Goal: Navigation & Orientation: Find specific page/section

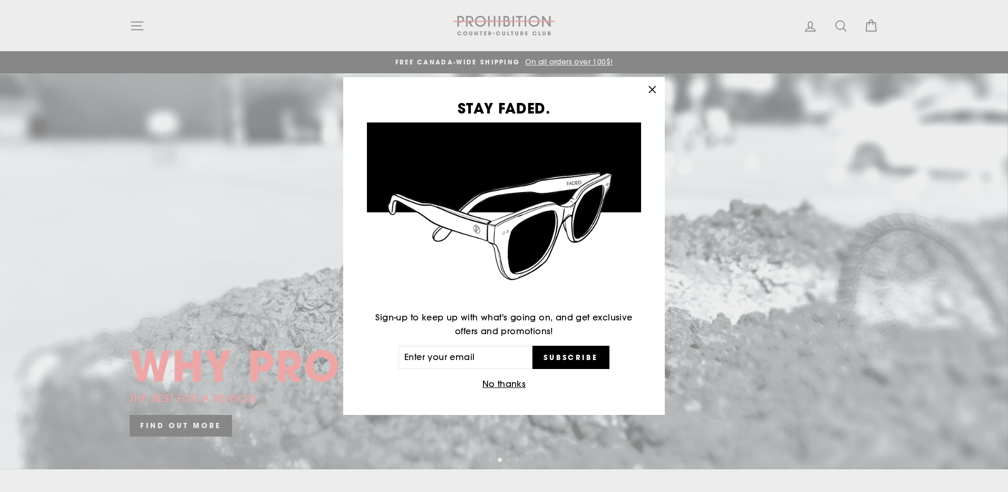
click at [652, 85] on icon "button" at bounding box center [652, 89] width 15 height 15
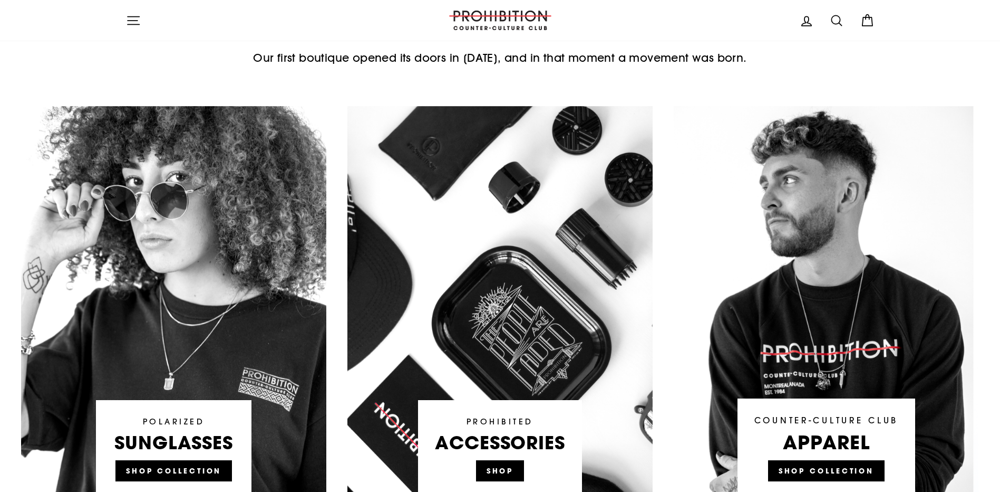
scroll to position [580, 0]
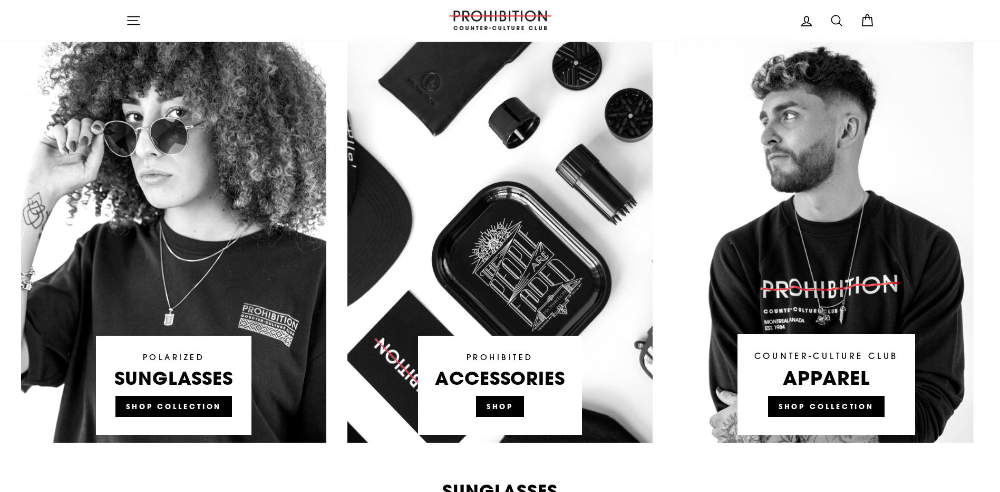
click at [513, 410] on link at bounding box center [500, 242] width 305 height 401
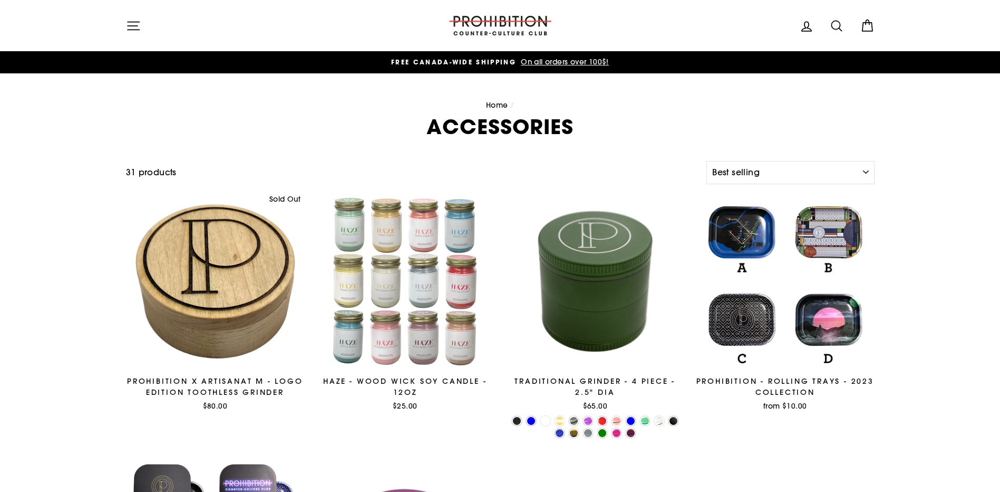
select select "best-selling"
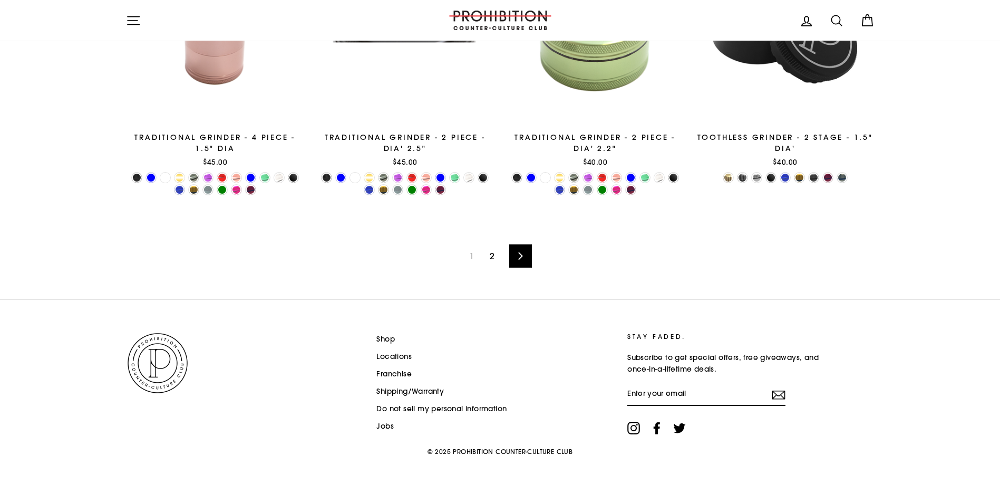
scroll to position [1660, 0]
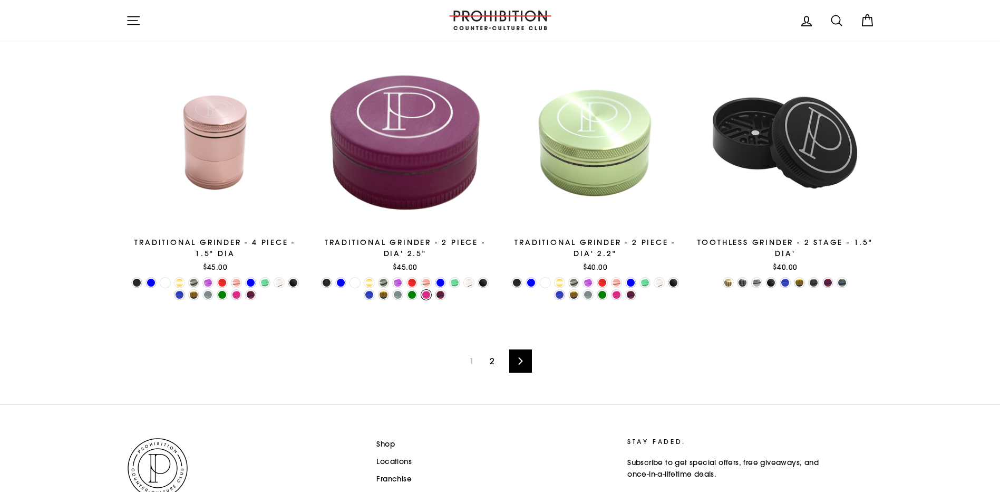
click at [423, 295] on link at bounding box center [426, 295] width 10 height 10
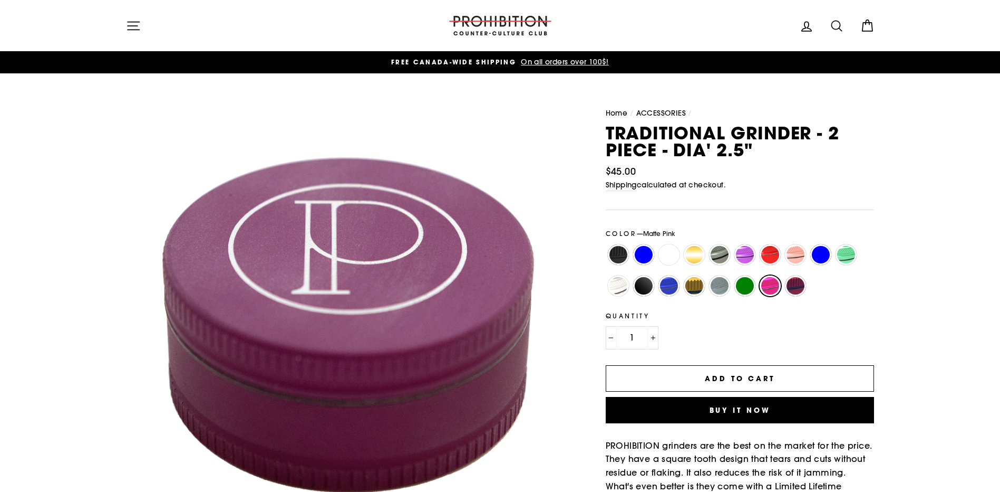
click at [135, 26] on icon "button" at bounding box center [133, 25] width 15 height 15
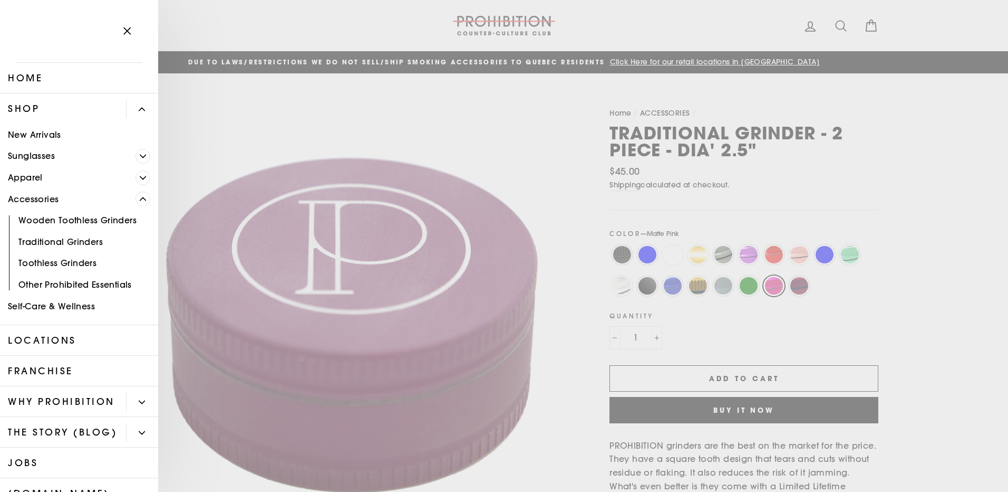
click at [86, 280] on link "Other Prohibited Essentials" at bounding box center [79, 285] width 158 height 22
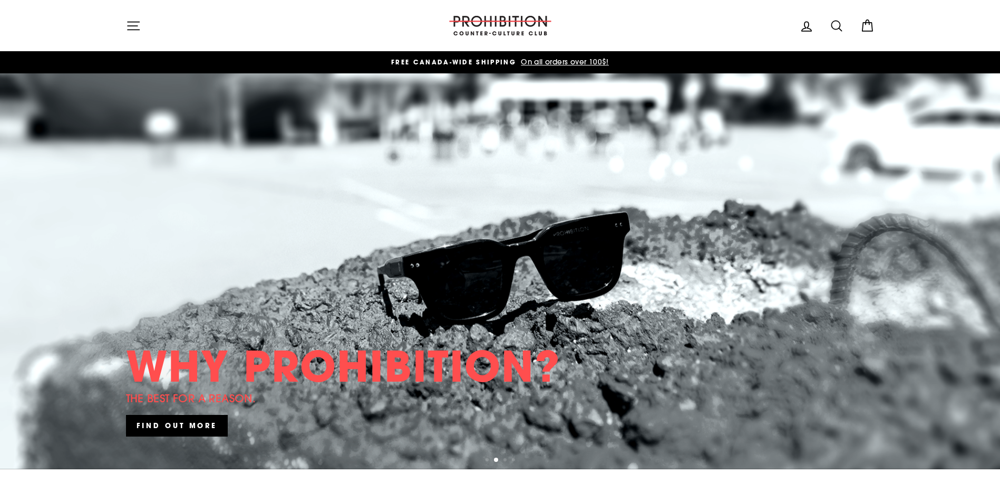
click at [136, 23] on icon "button" at bounding box center [133, 25] width 15 height 15
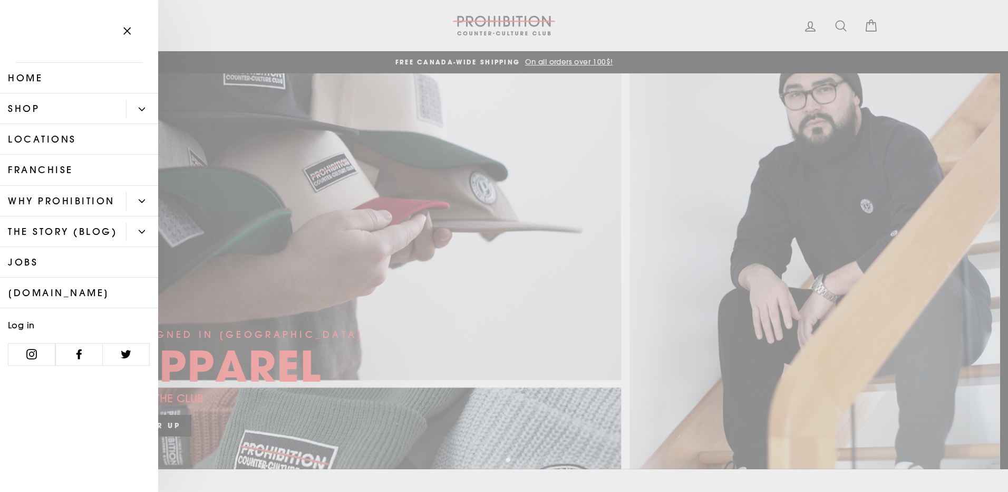
click at [137, 110] on button "Primary" at bounding box center [142, 109] width 32 height 18
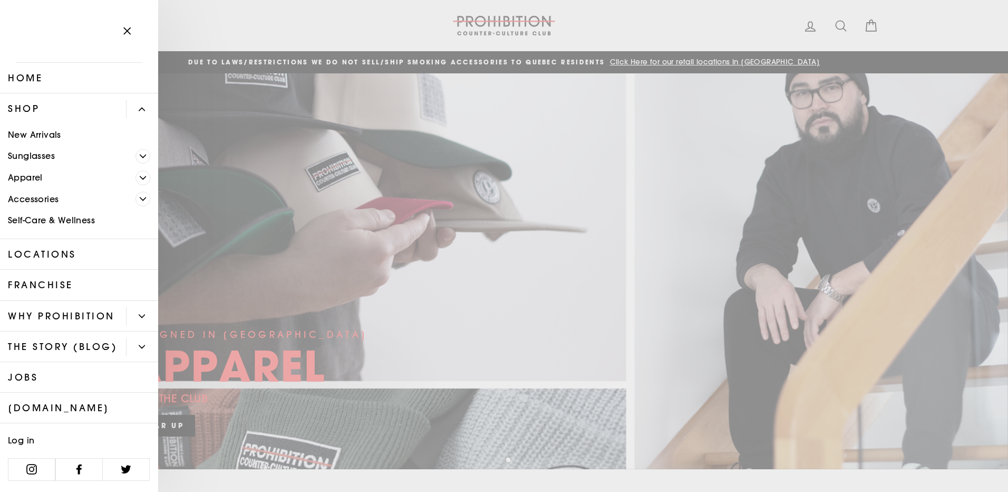
click at [40, 136] on link "New Arrivals" at bounding box center [79, 135] width 158 height 22
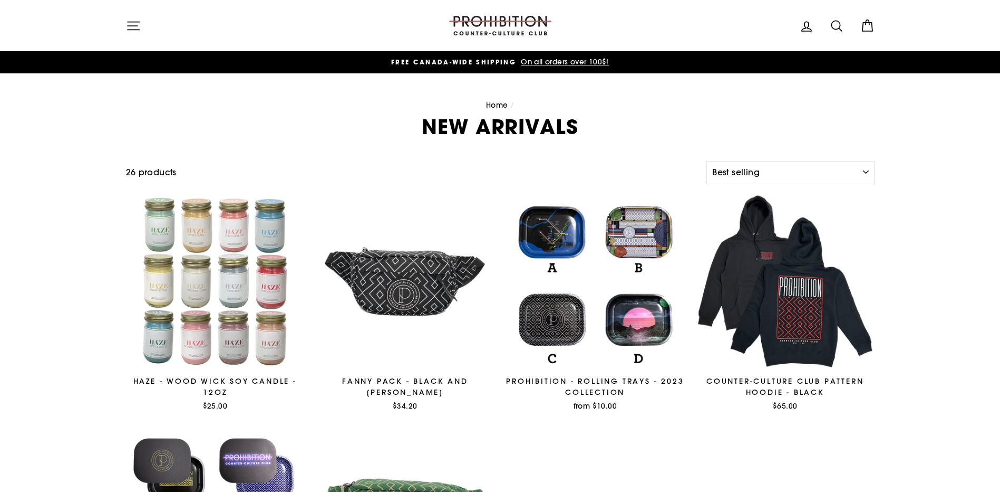
select select "best-selling"
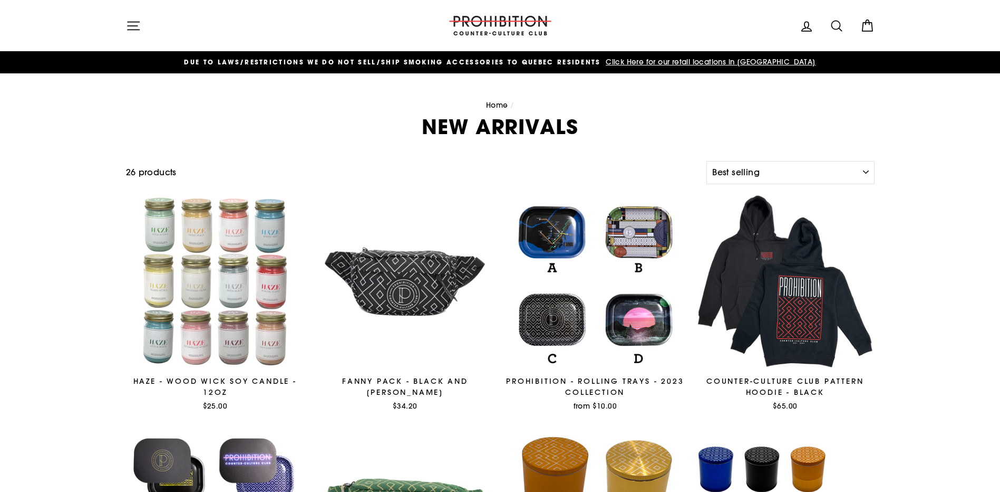
click at [136, 31] on icon "button" at bounding box center [133, 25] width 15 height 15
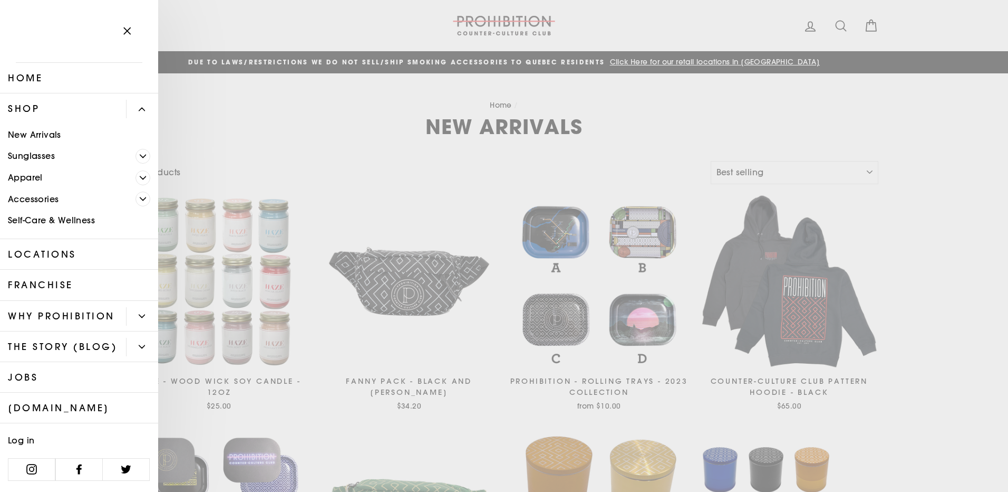
click at [140, 108] on button "Primary" at bounding box center [142, 109] width 32 height 18
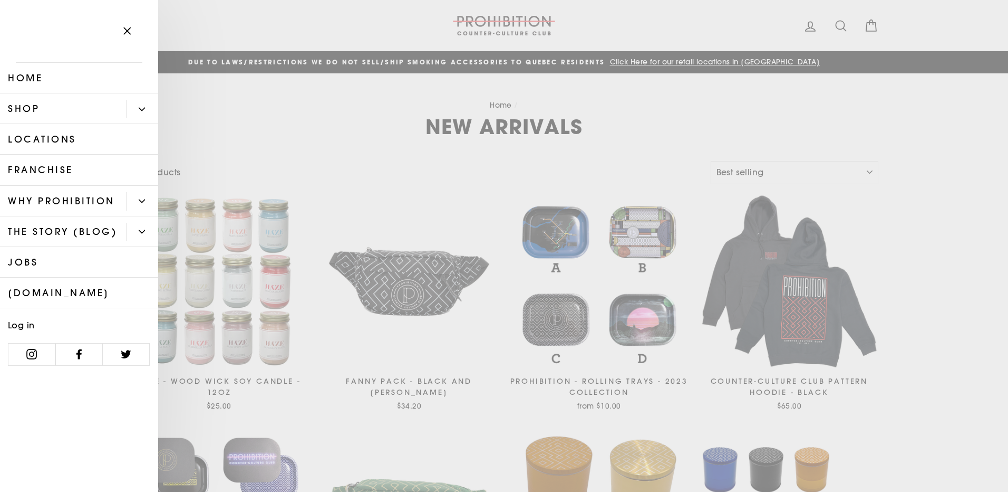
click at [140, 108] on icon "Primary" at bounding box center [142, 109] width 6 height 6
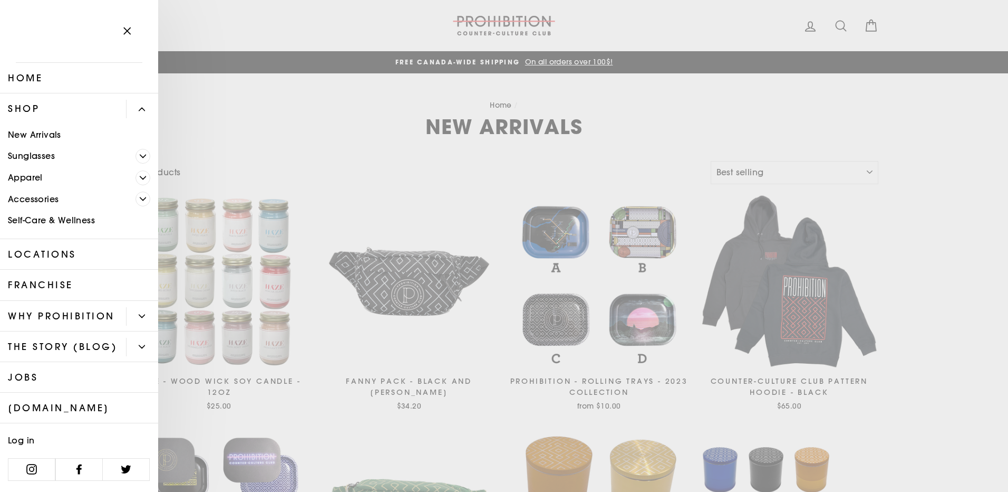
click at [141, 199] on icon "Primary" at bounding box center [143, 199] width 6 height 3
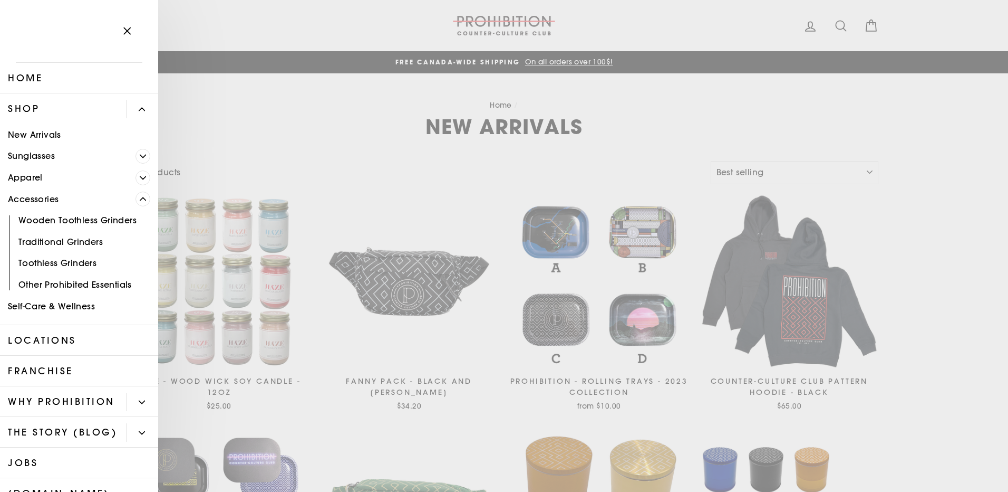
click at [113, 282] on link "Other Prohibited Essentials" at bounding box center [79, 285] width 158 height 22
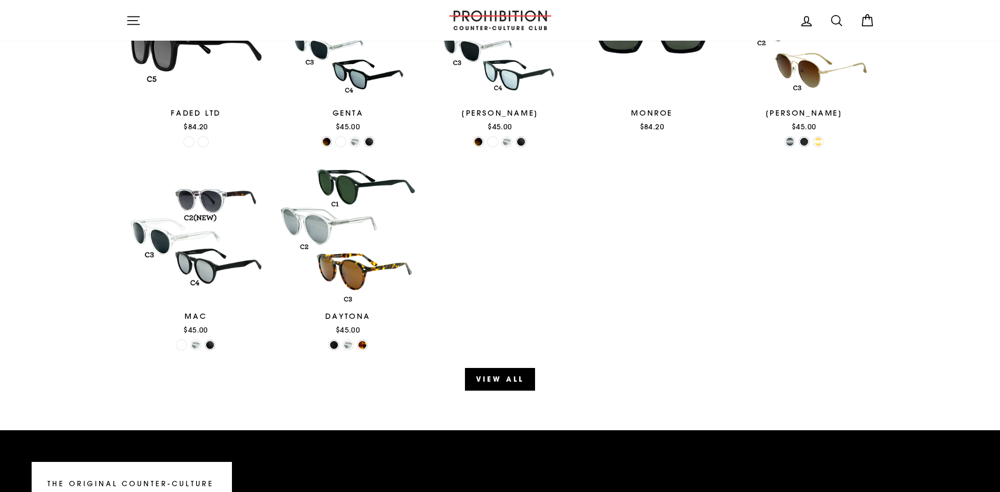
scroll to position [1318, 0]
